Goal: Information Seeking & Learning: Compare options

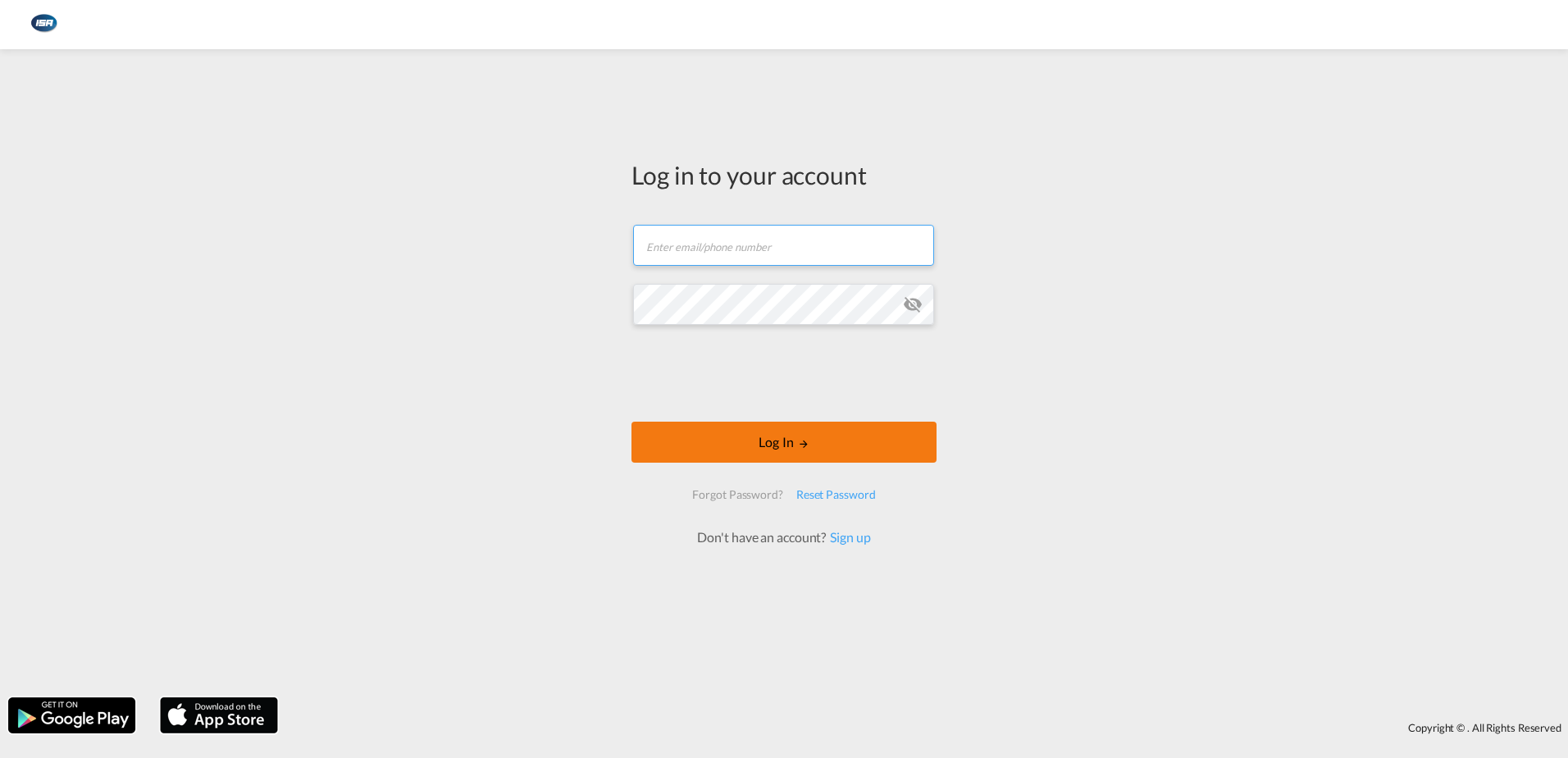
type input "[EMAIL_ADDRESS][DOMAIN_NAME]"
click at [807, 443] on md-icon "LOGIN" at bounding box center [804, 444] width 11 height 11
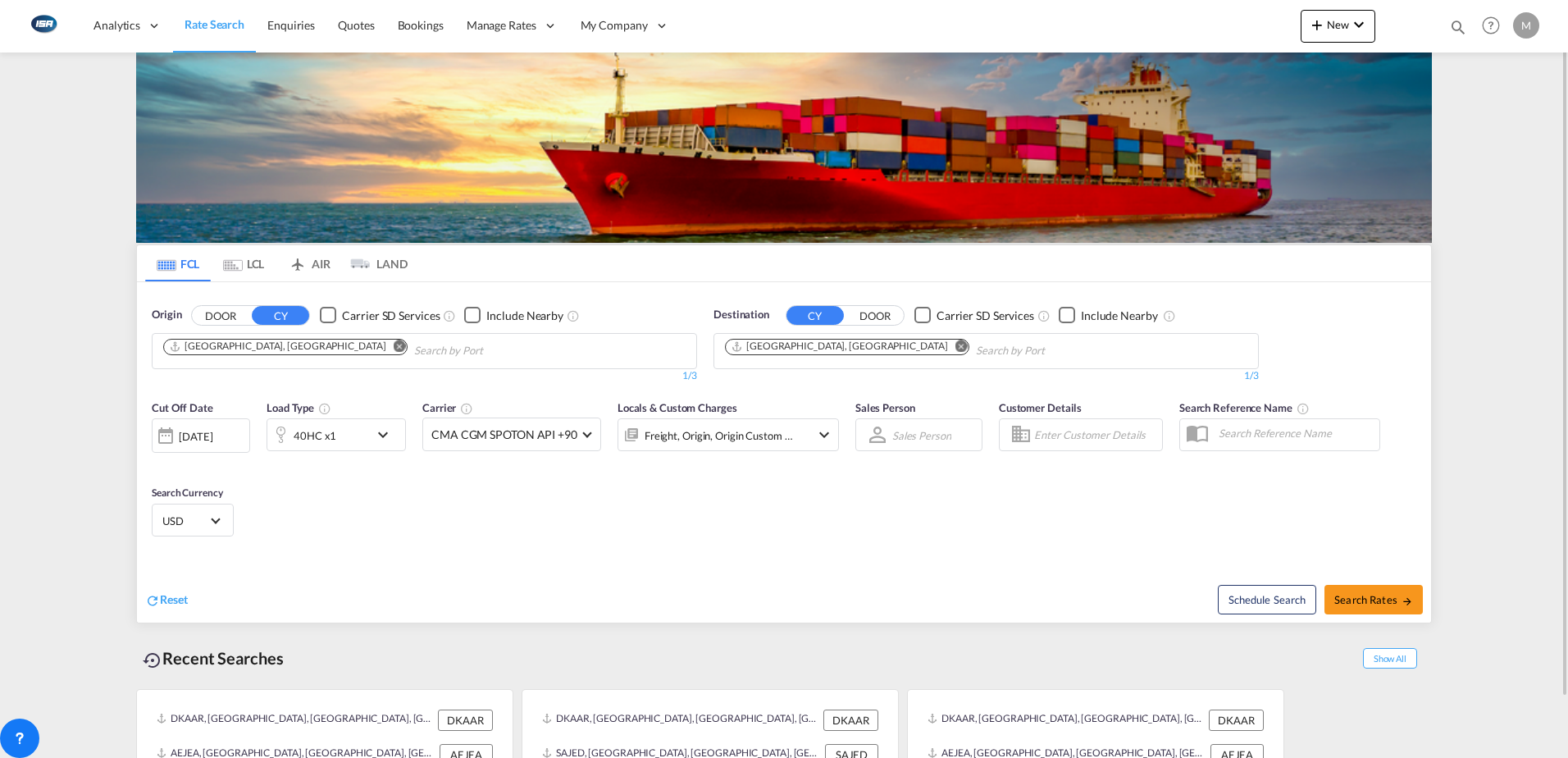
click at [955, 347] on md-icon "Remove" at bounding box center [961, 346] width 12 height 12
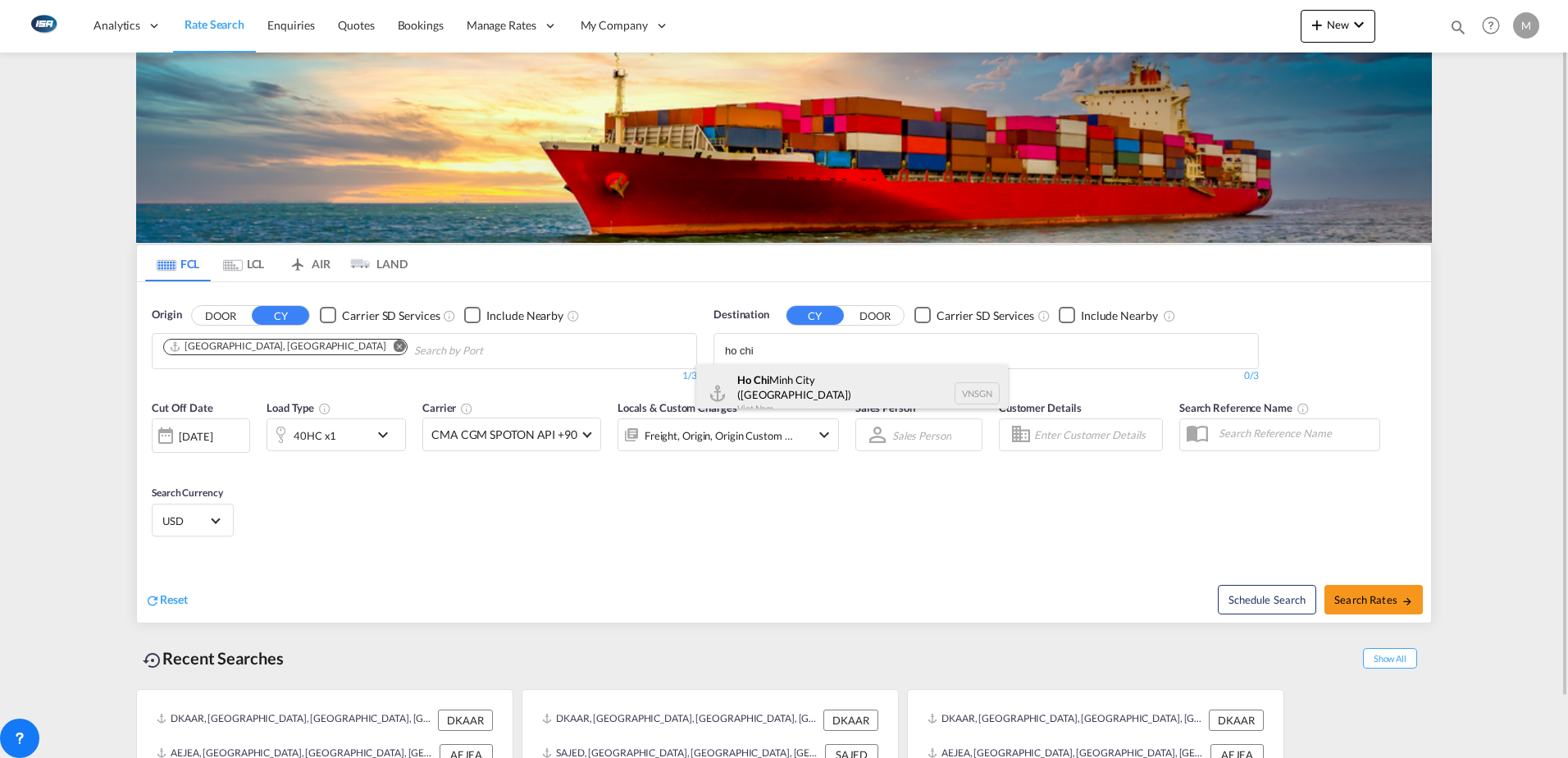
type input "ho chi"
click at [805, 388] on div "[GEOGRAPHIC_DATA] ([GEOGRAPHIC_DATA]) [GEOGRAPHIC_DATA] VNSGN" at bounding box center [852, 394] width 312 height 59
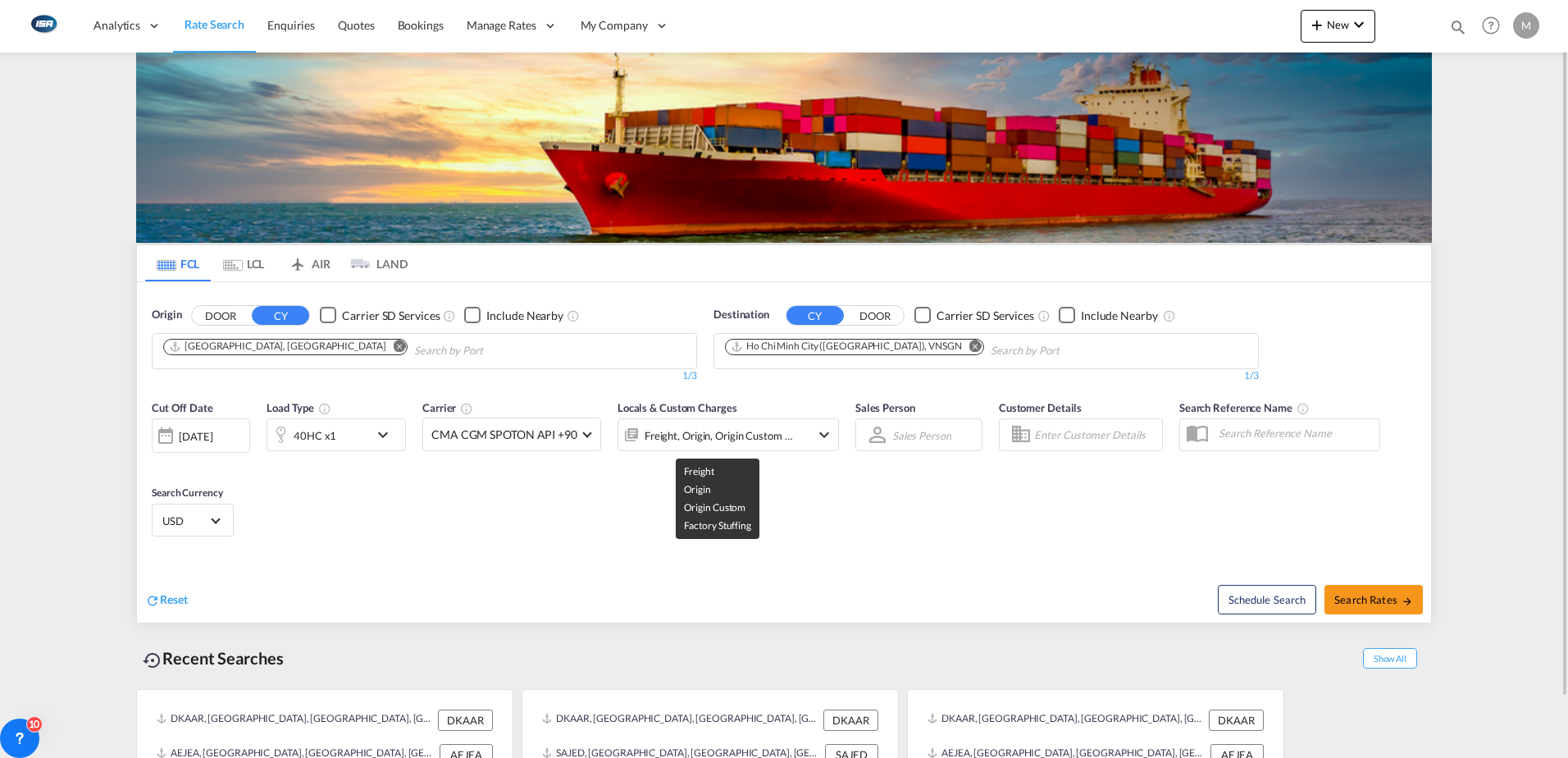
click at [726, 429] on div "Freight, Origin, Origin Custom +1" at bounding box center [719, 435] width 149 height 23
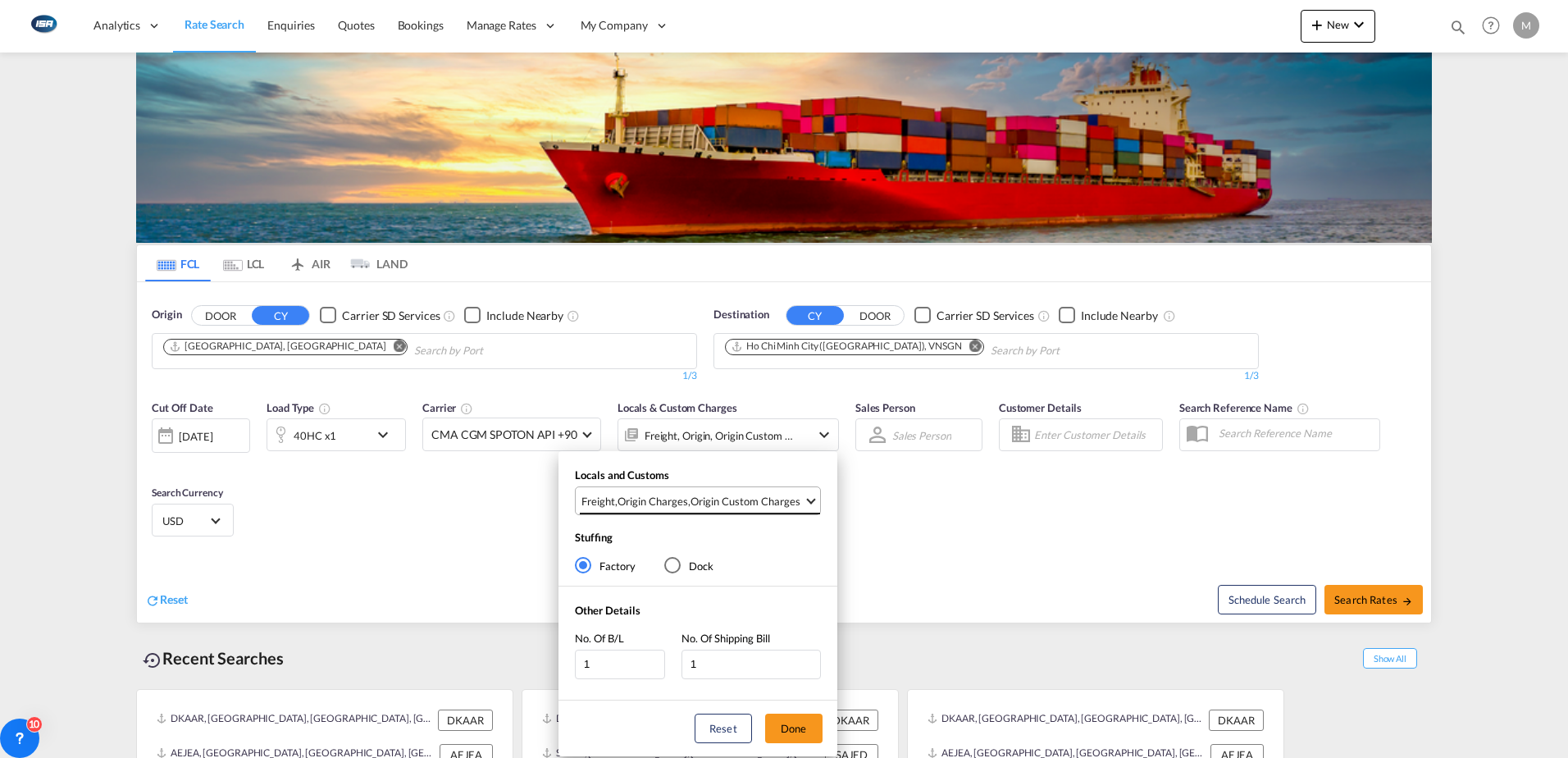
click at [713, 504] on div "Origin Custom Charges" at bounding box center [745, 500] width 110 height 14
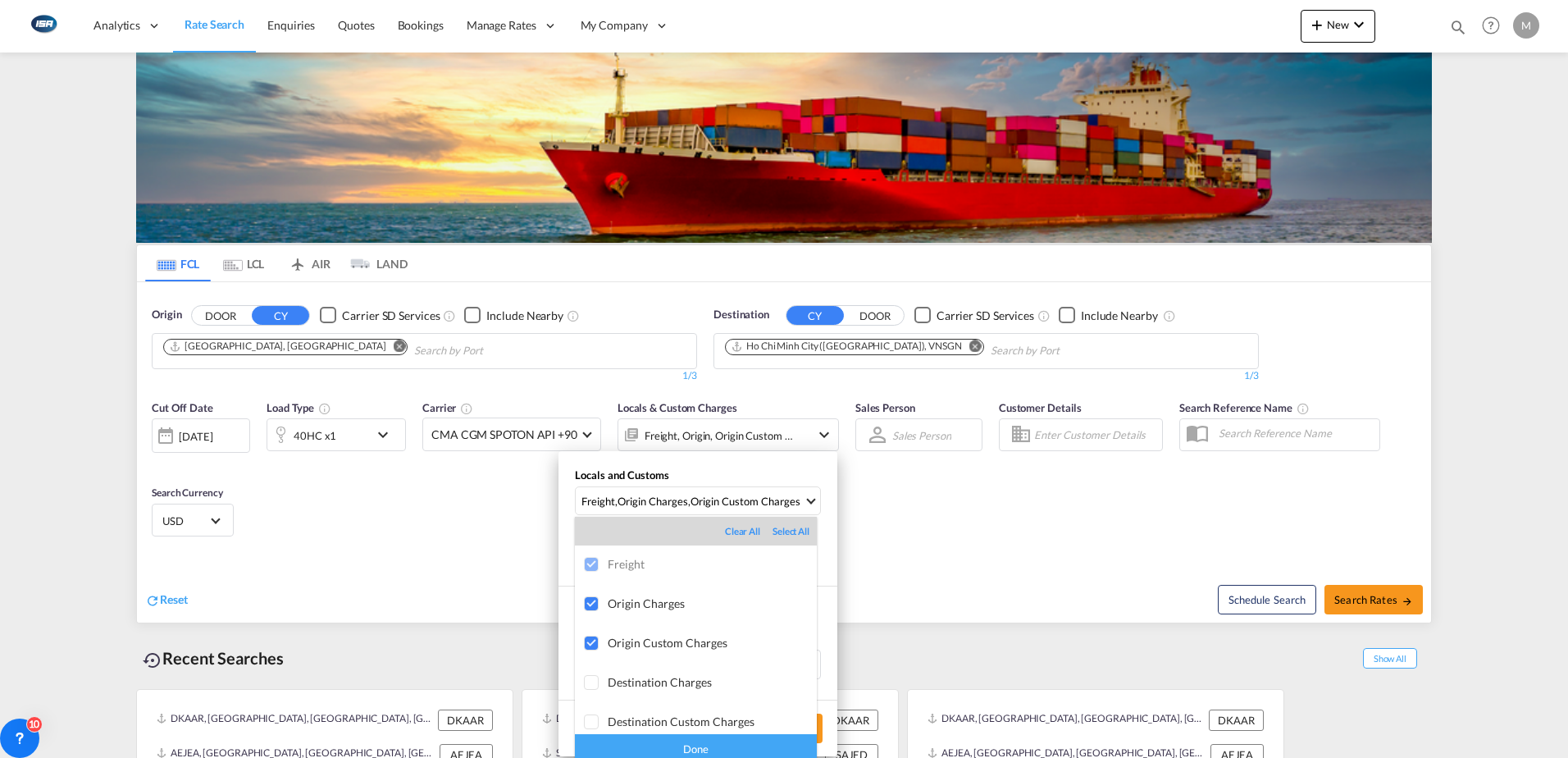
click at [1270, 496] on md-backdrop at bounding box center [784, 379] width 1568 height 758
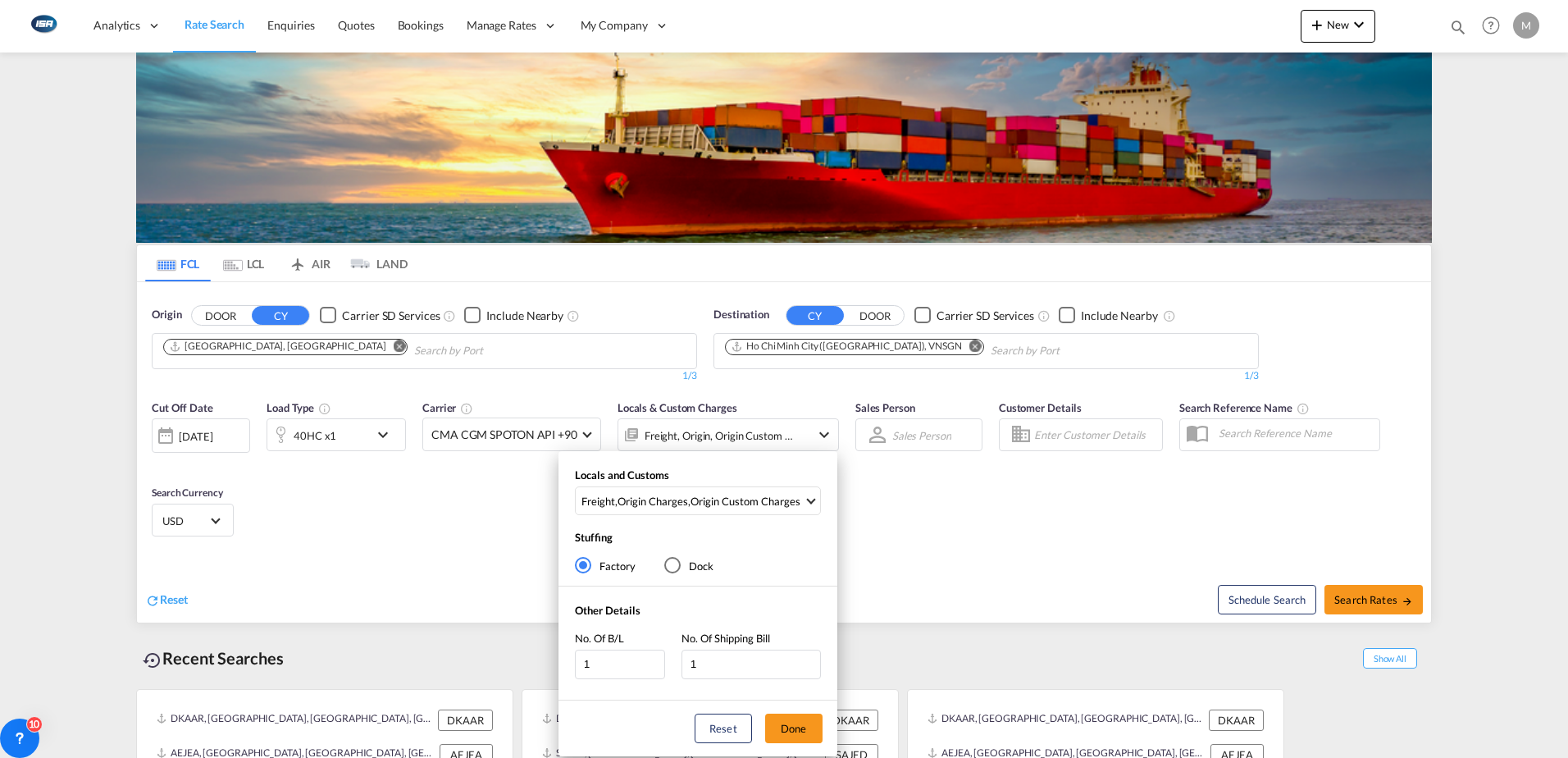
click at [1396, 595] on div "Locals and Customs Freight , Origin Charges , Origin Custom Charges Stuffing Fa…" at bounding box center [784, 379] width 1568 height 758
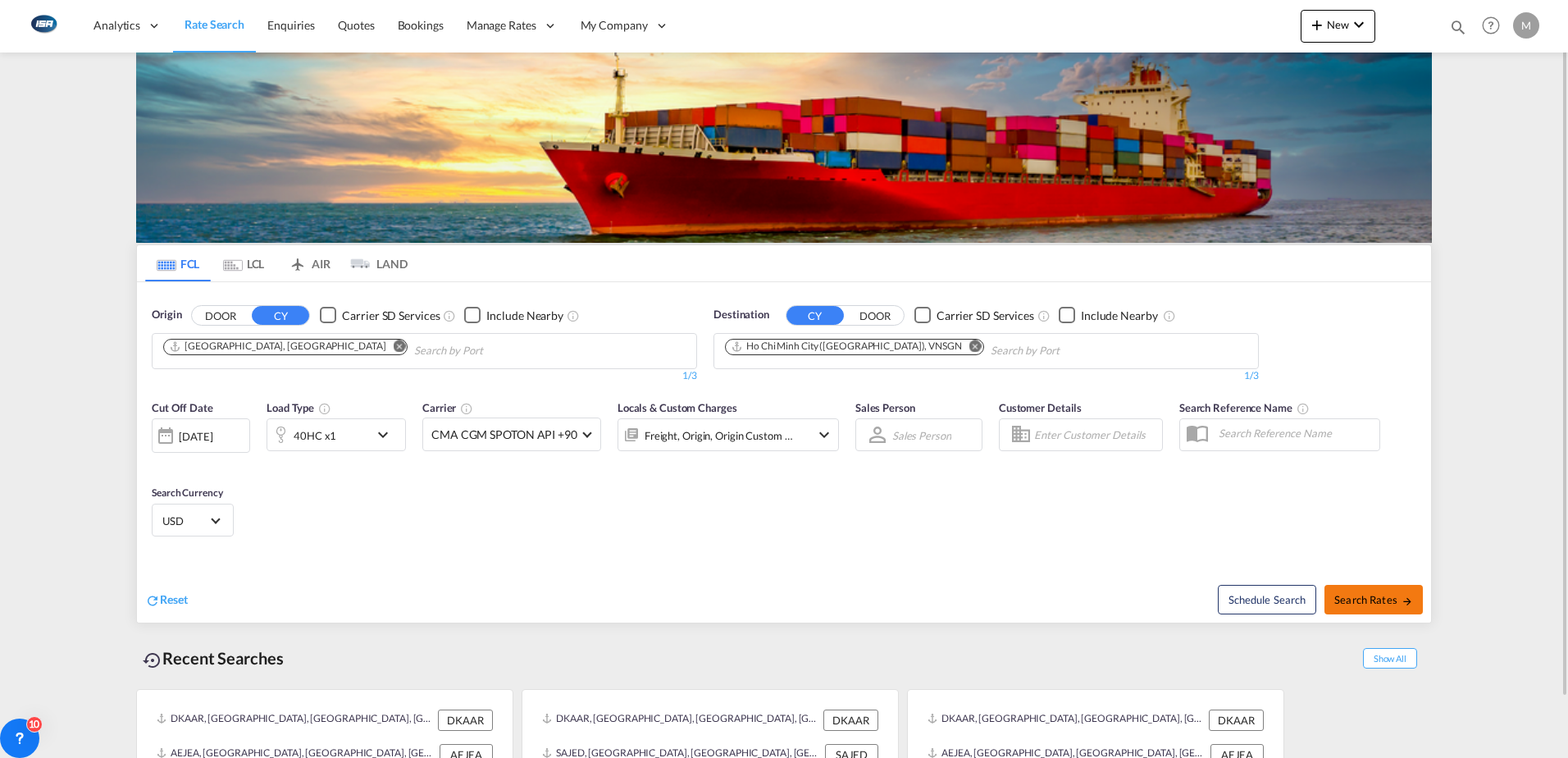
click at [1381, 603] on span "Search Rates" at bounding box center [1373, 600] width 78 height 13
type input "DKAAR to VNSGN / [DATE]"
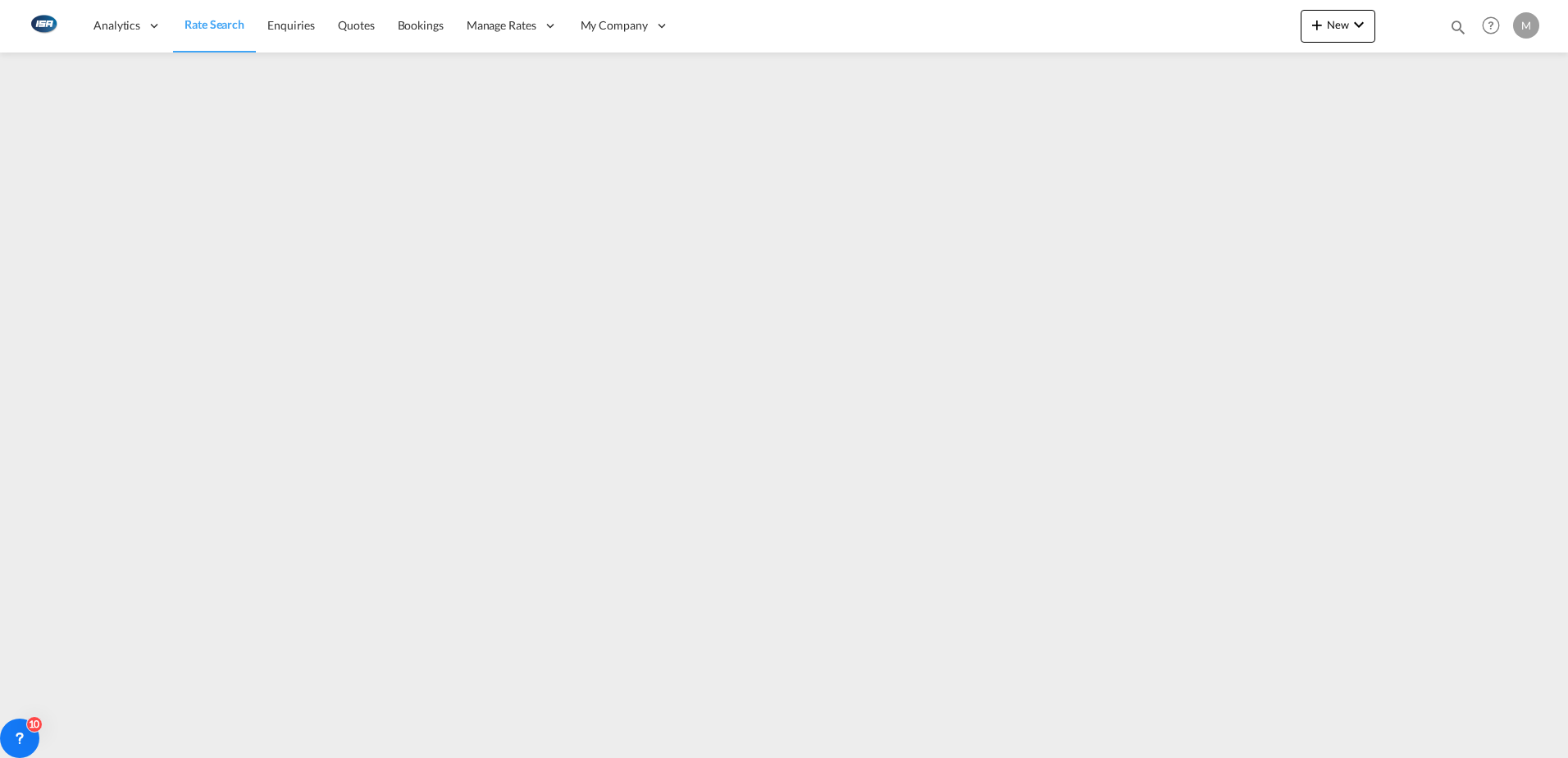
click at [195, 19] on span "Rate Search" at bounding box center [214, 24] width 60 height 14
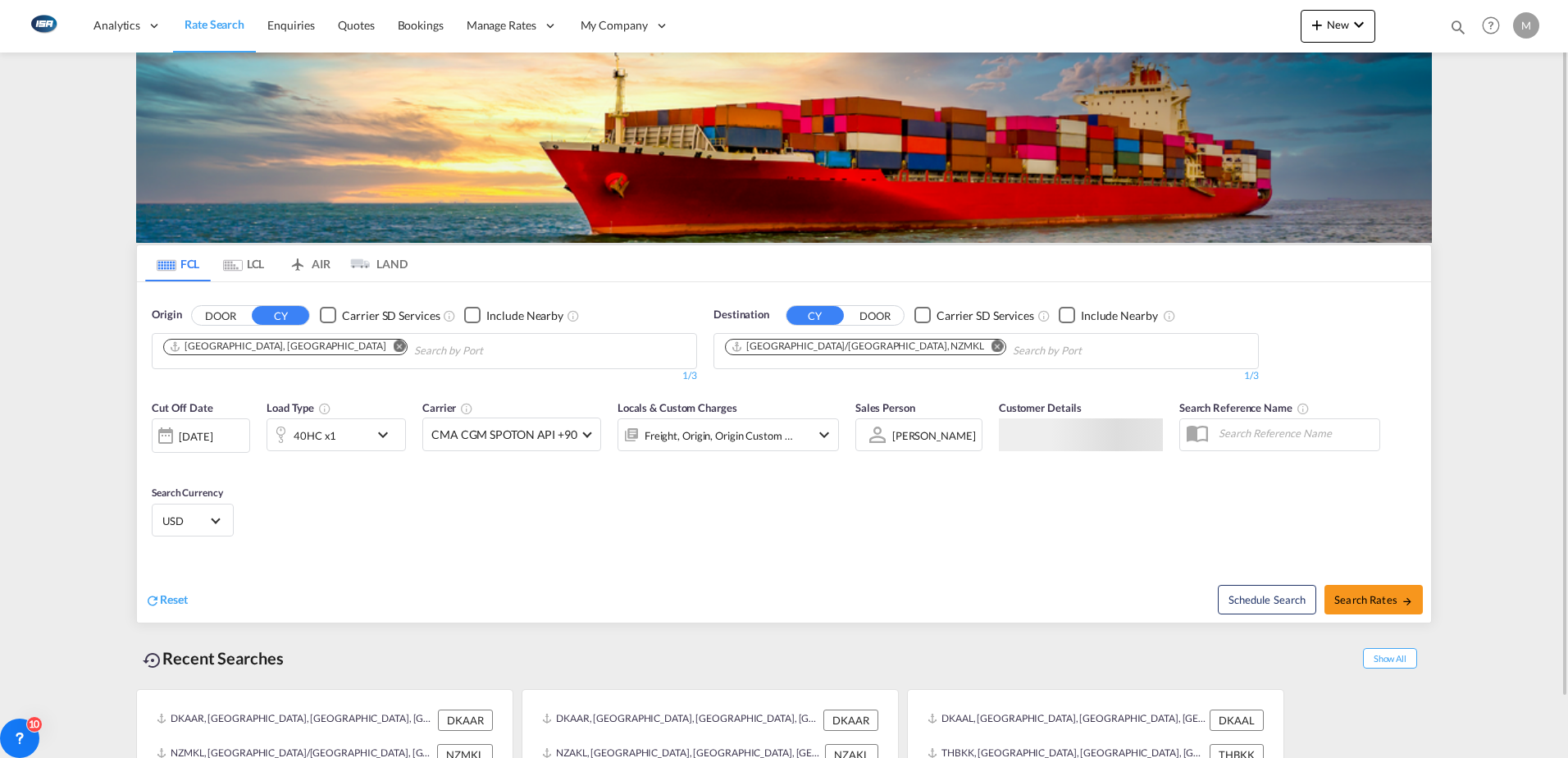
scroll to position [65, 0]
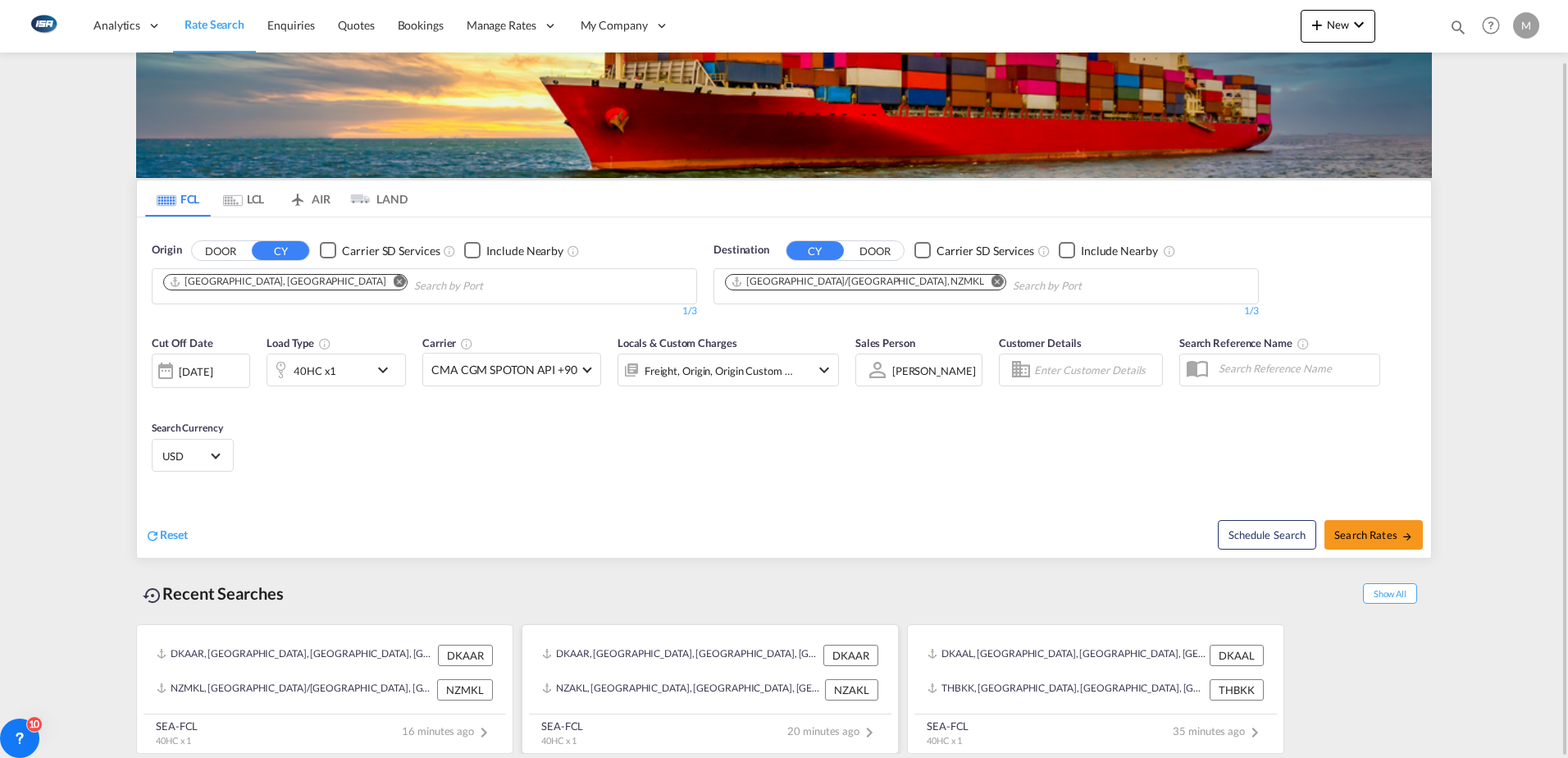
click at [671, 686] on div "NZAKL, [GEOGRAPHIC_DATA], [GEOGRAPHIC_DATA], [GEOGRAPHIC_DATA], [GEOGRAPHIC_DAT…" at bounding box center [681, 690] width 279 height 21
